Goal: Information Seeking & Learning: Learn about a topic

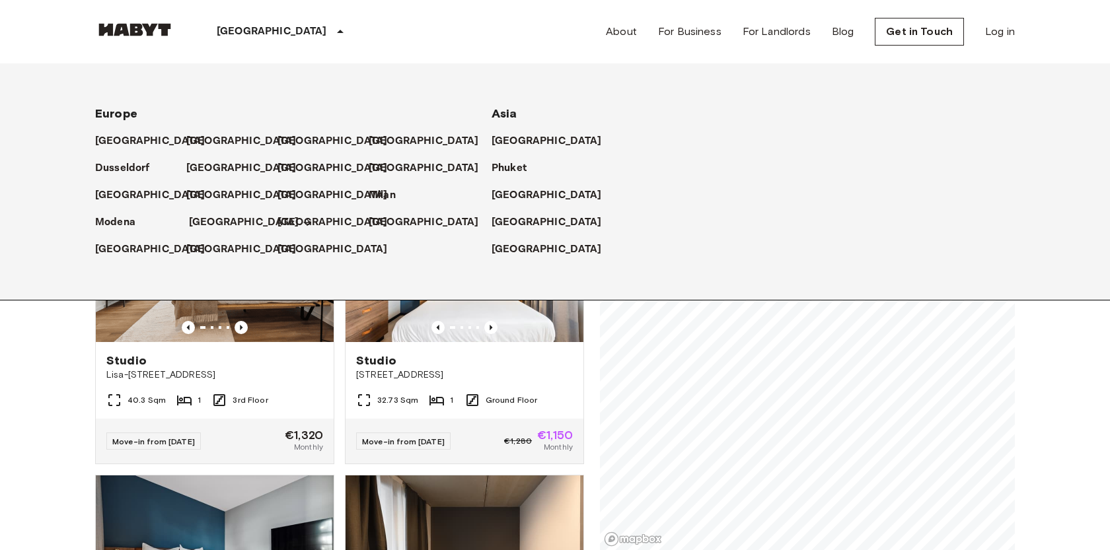
click at [217, 219] on p "[GEOGRAPHIC_DATA]" at bounding box center [244, 223] width 110 height 16
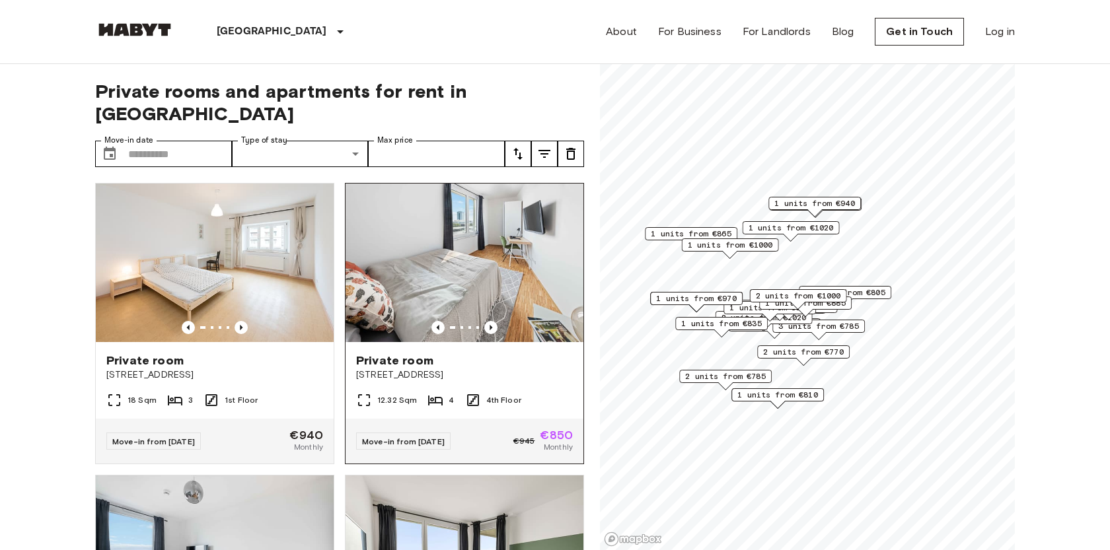
click at [433, 360] on div "Private room [STREET_ADDRESS]" at bounding box center [465, 367] width 238 height 50
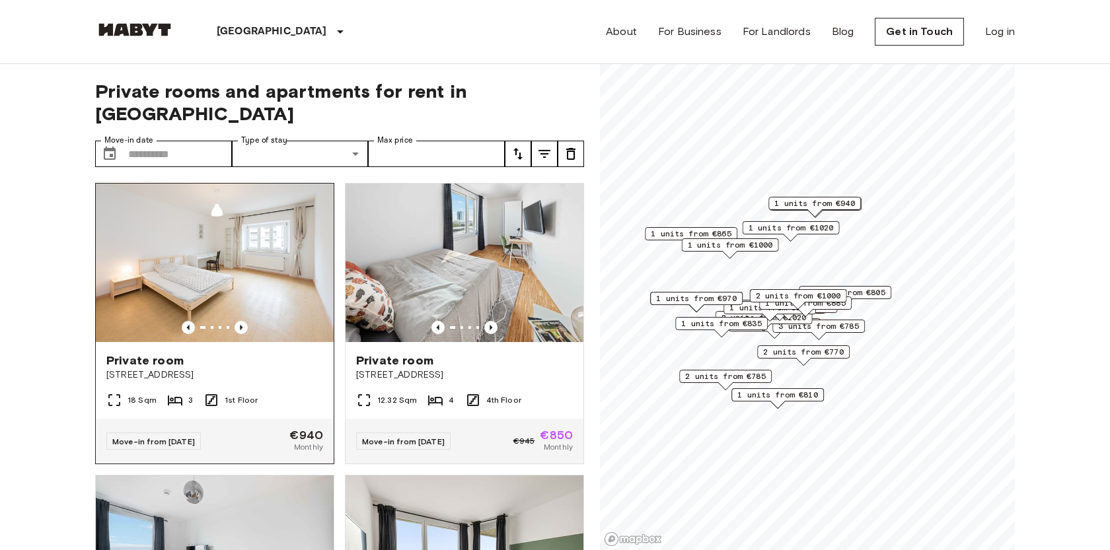
click at [248, 360] on div "Private room Leopoldstraße 103" at bounding box center [215, 367] width 238 height 50
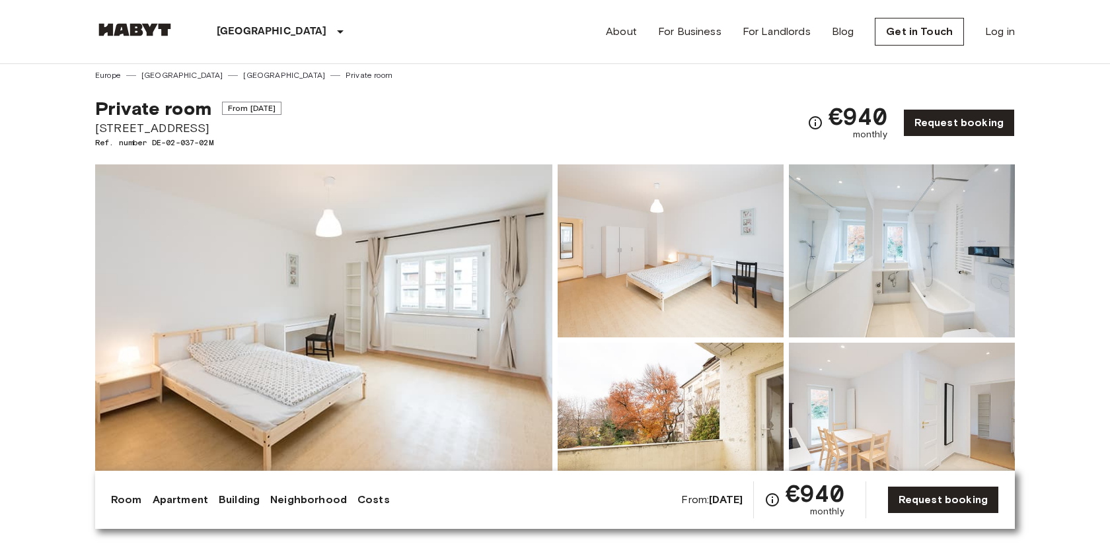
scroll to position [161, 0]
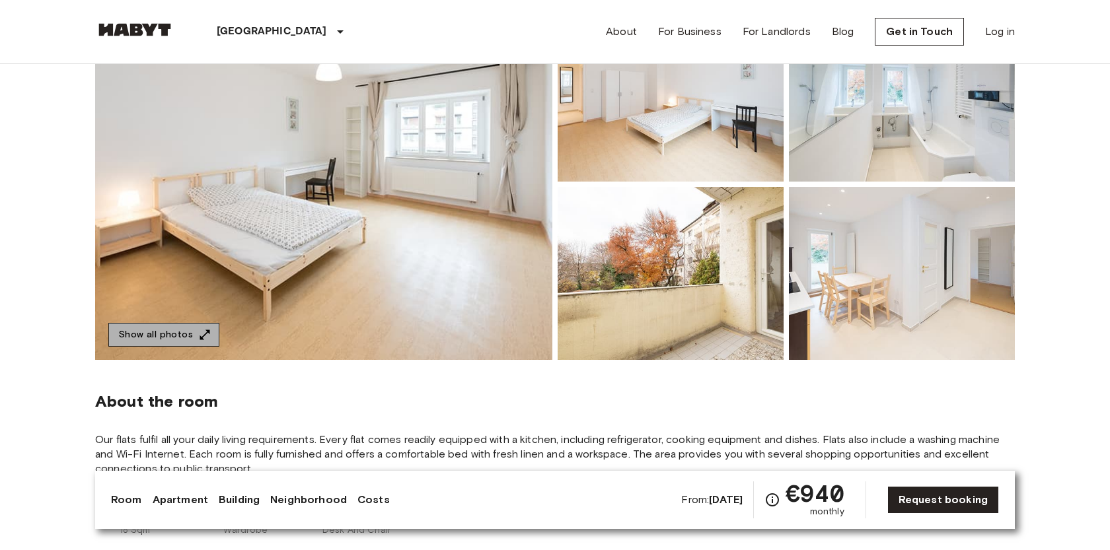
click at [176, 328] on button "Show all photos" at bounding box center [163, 335] width 111 height 24
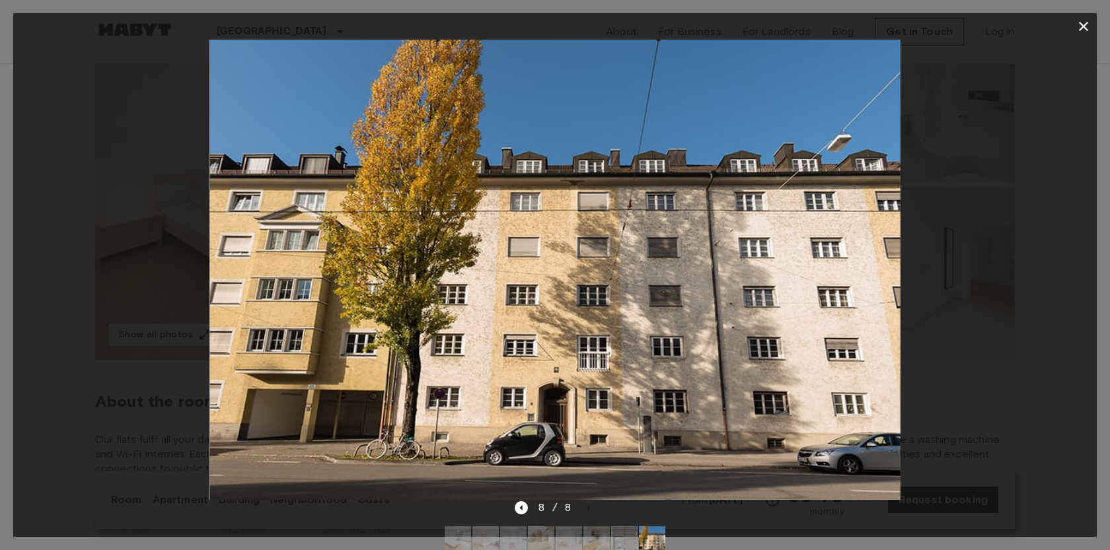
click at [1070, 82] on div at bounding box center [554, 270] width 1083 height 460
click at [1082, 23] on icon "button" at bounding box center [1084, 26] width 16 height 16
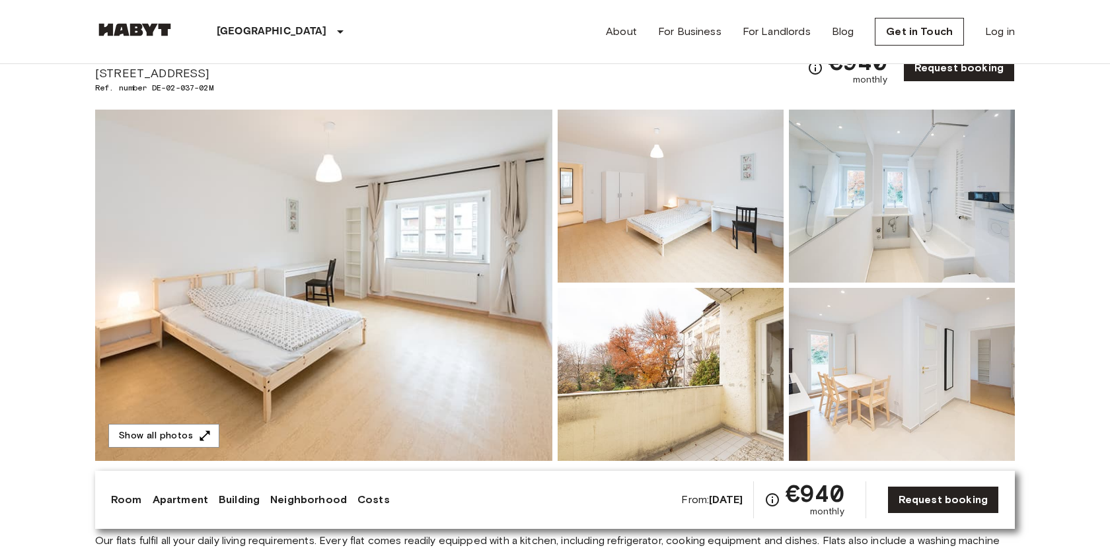
scroll to position [14, 0]
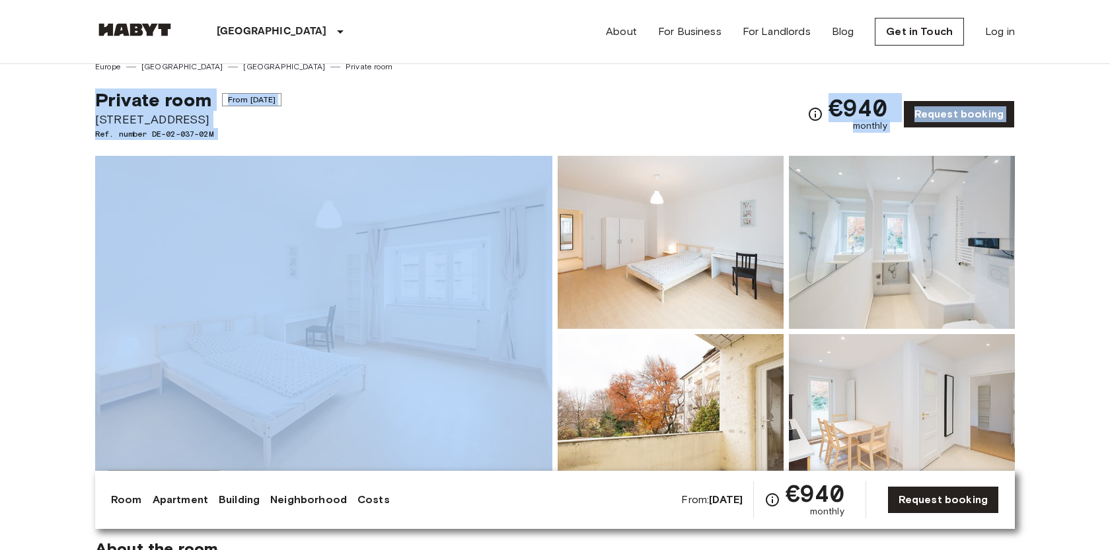
drag, startPoint x: 75, startPoint y: 92, endPoint x: 180, endPoint y: 155, distance: 122.0
copy div "Private room From Oct 4 2025 Leopoldstraße 103 Ref. number DE-02-037-02M €940 m…"
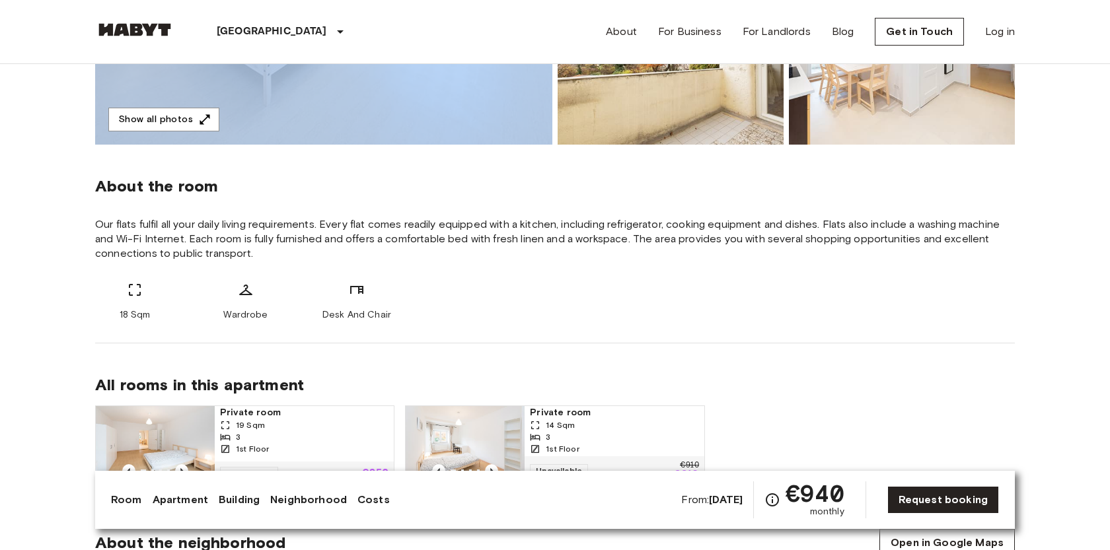
scroll to position [386, 0]
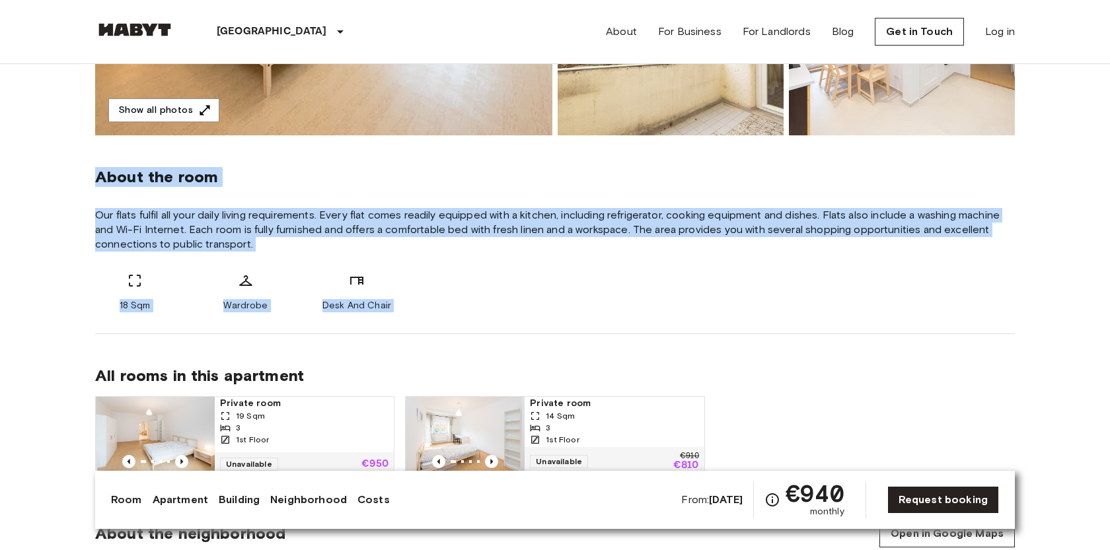
drag, startPoint x: 81, startPoint y: 173, endPoint x: 414, endPoint y: 336, distance: 370.5
copy div "About the room Our flats fulfil all your daily living requirements. Every flat …"
